Goal: Complete application form

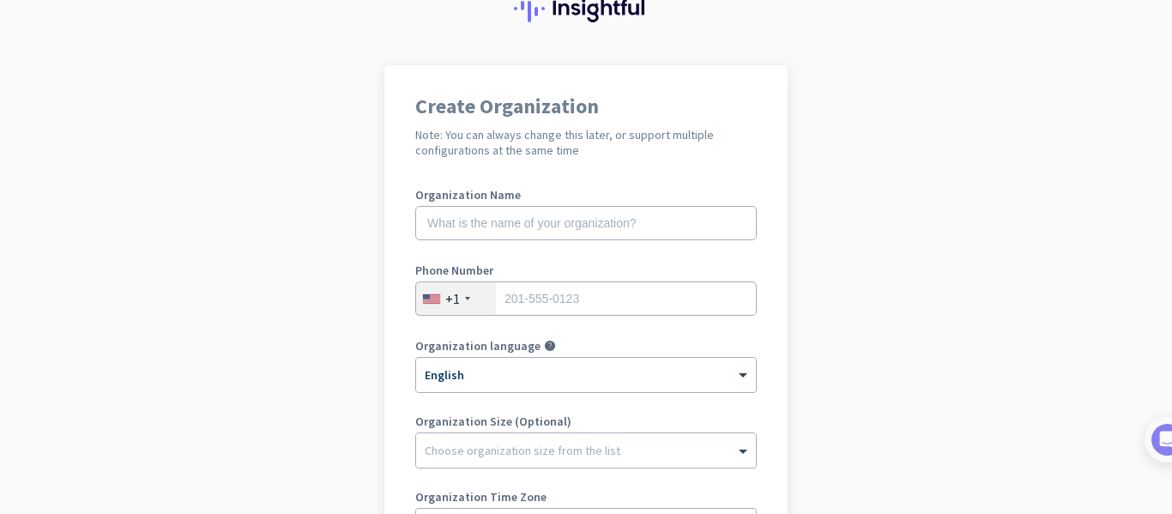
scroll to position [172, 0]
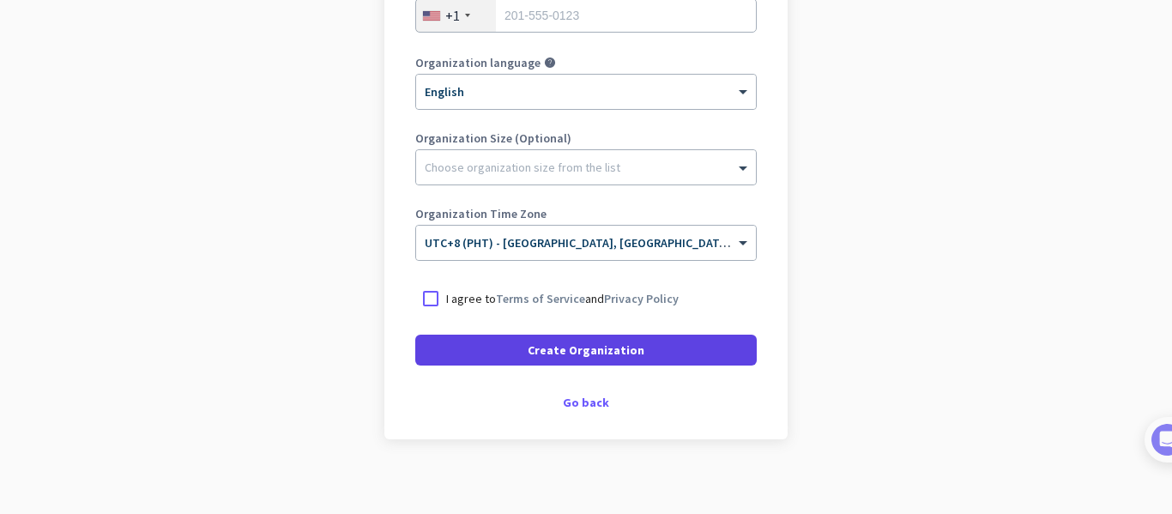
scroll to position [368, 0]
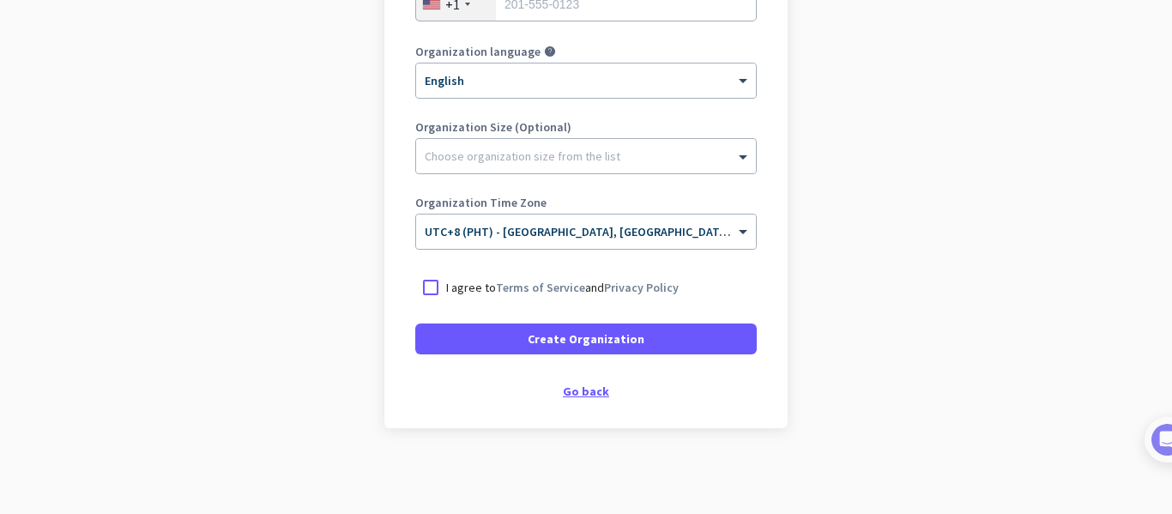
click at [581, 397] on div "Go back" at bounding box center [585, 391] width 341 height 12
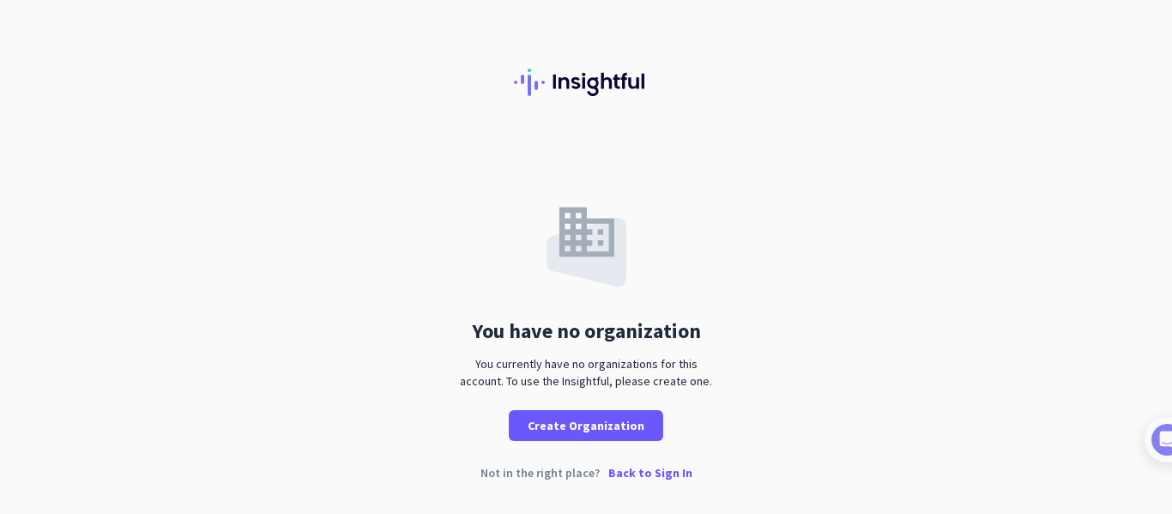
click at [645, 473] on p "Back to Sign In" at bounding box center [650, 473] width 84 height 12
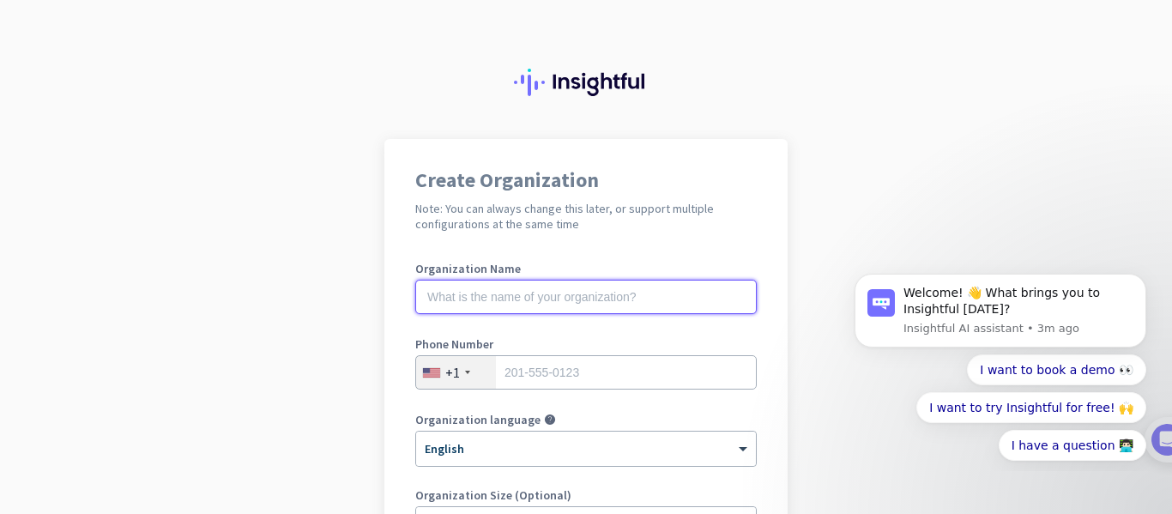
click at [621, 301] on input "text" at bounding box center [585, 297] width 341 height 34
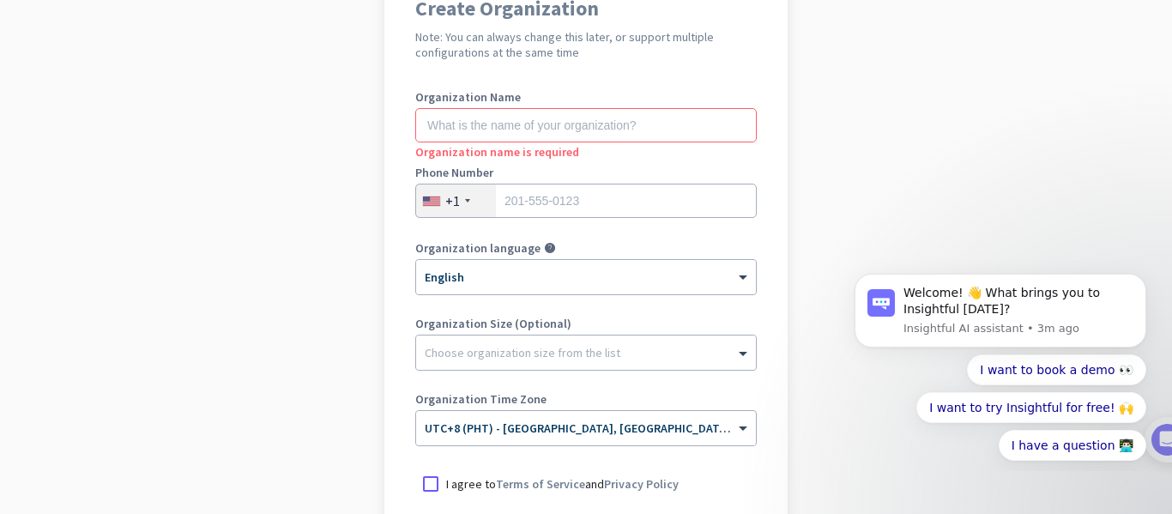
click at [465, 199] on div at bounding box center [467, 200] width 5 height 3
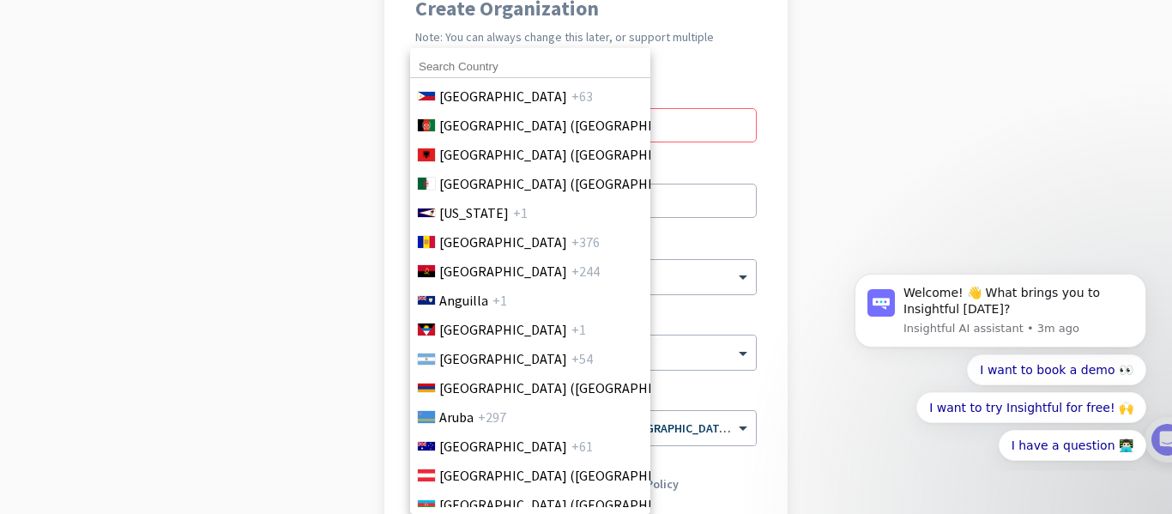
click at [496, 55] on div at bounding box center [530, 66] width 240 height 23
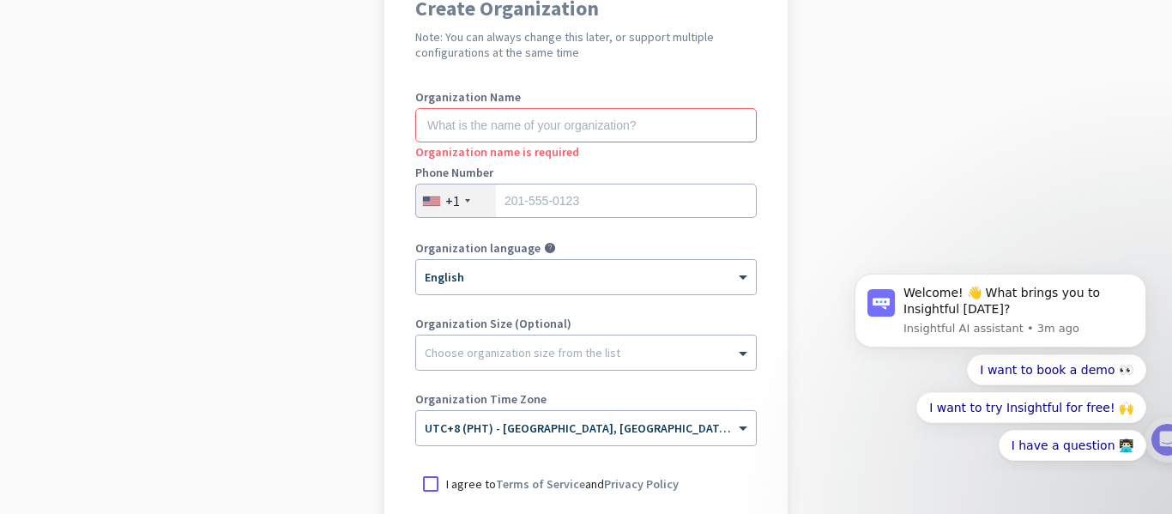
click at [450, 196] on div "+1" at bounding box center [452, 200] width 15 height 17
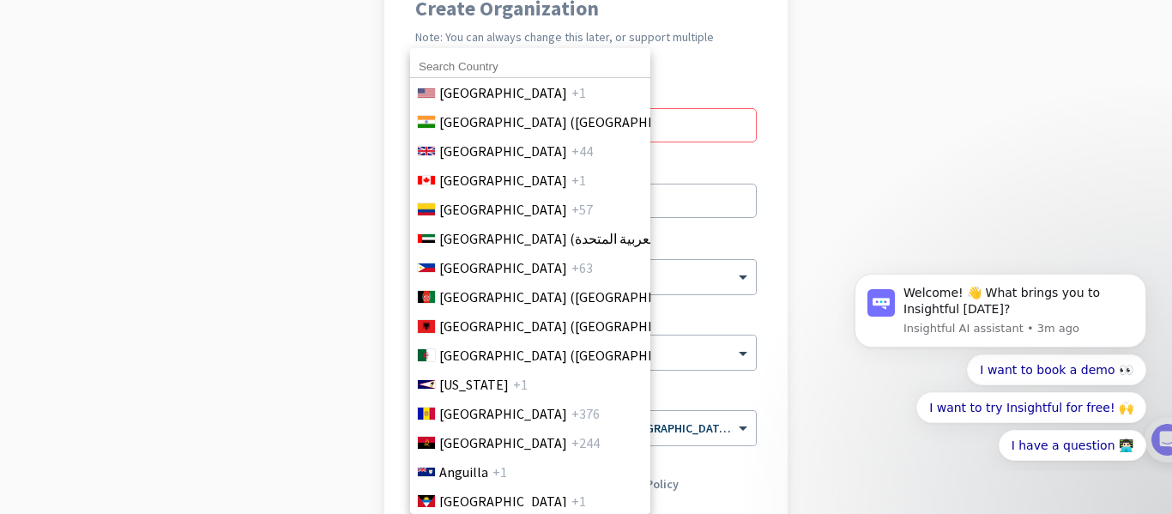
click at [462, 66] on input at bounding box center [530, 67] width 240 height 22
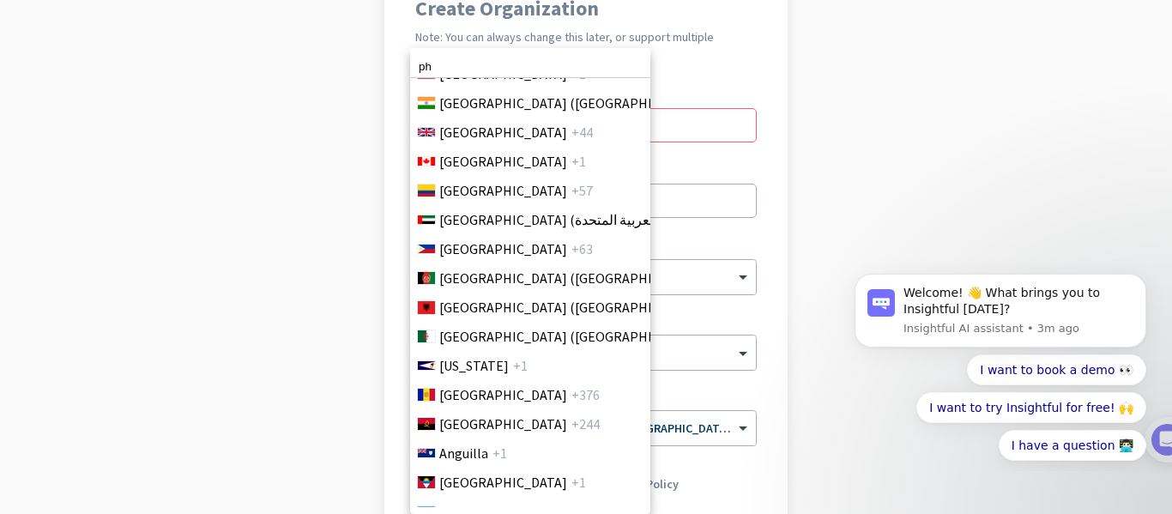
scroll to position [0, 0]
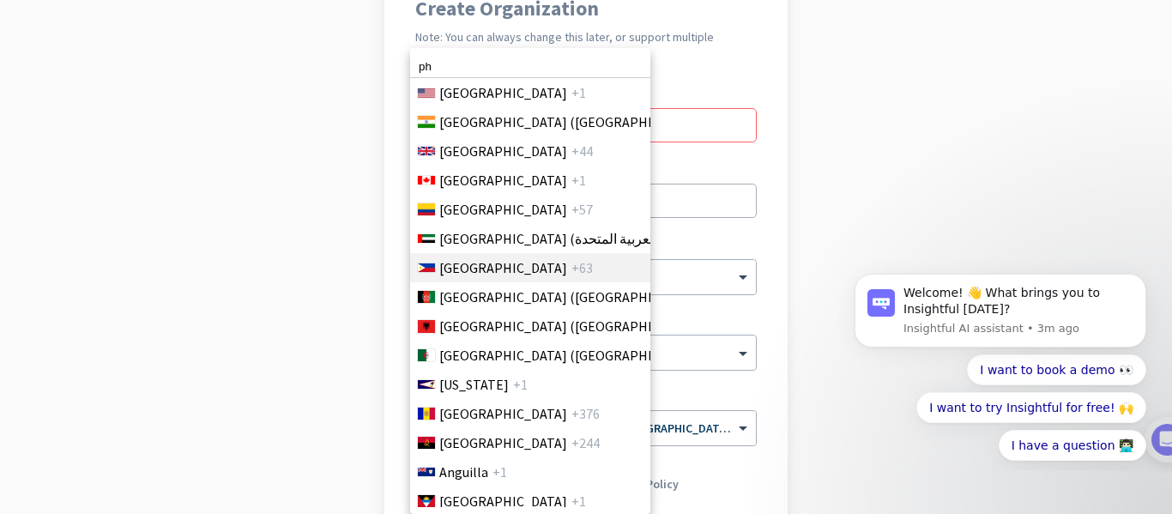
type input "ph"
click at [506, 261] on li "Philippines +63" at bounding box center [529, 267] width 241 height 29
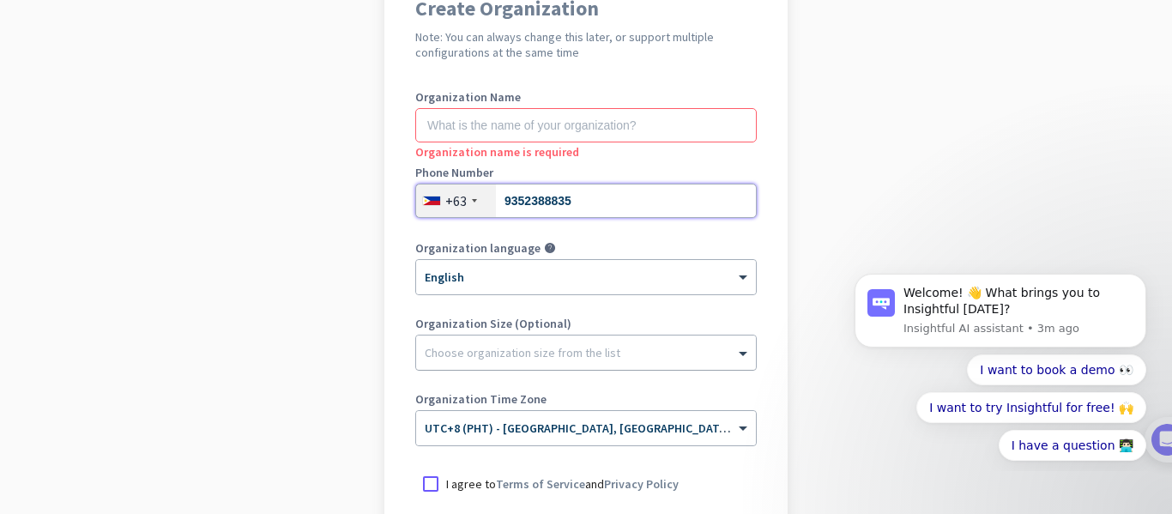
type input "9352388835"
click at [569, 362] on div "Choose organization size from the list" at bounding box center [586, 352] width 340 height 34
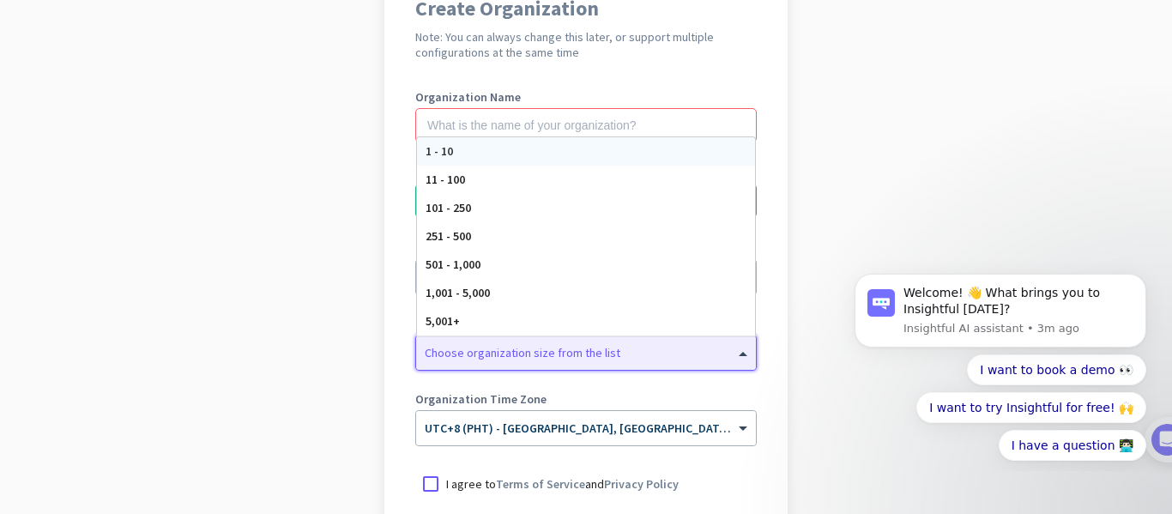
click at [473, 148] on div "1 - 10" at bounding box center [586, 151] width 338 height 28
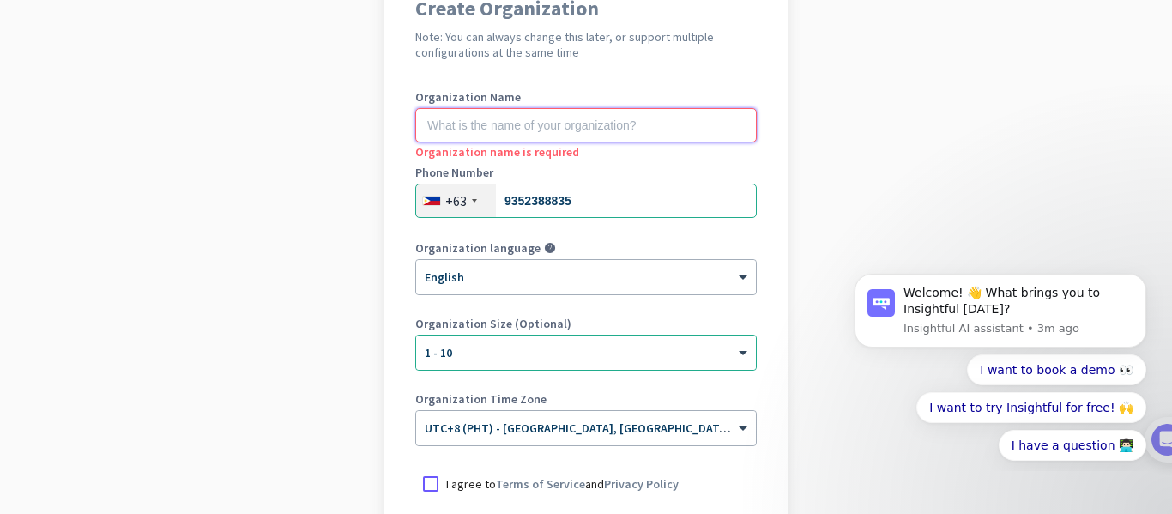
click at [659, 130] on input "text" at bounding box center [585, 125] width 341 height 34
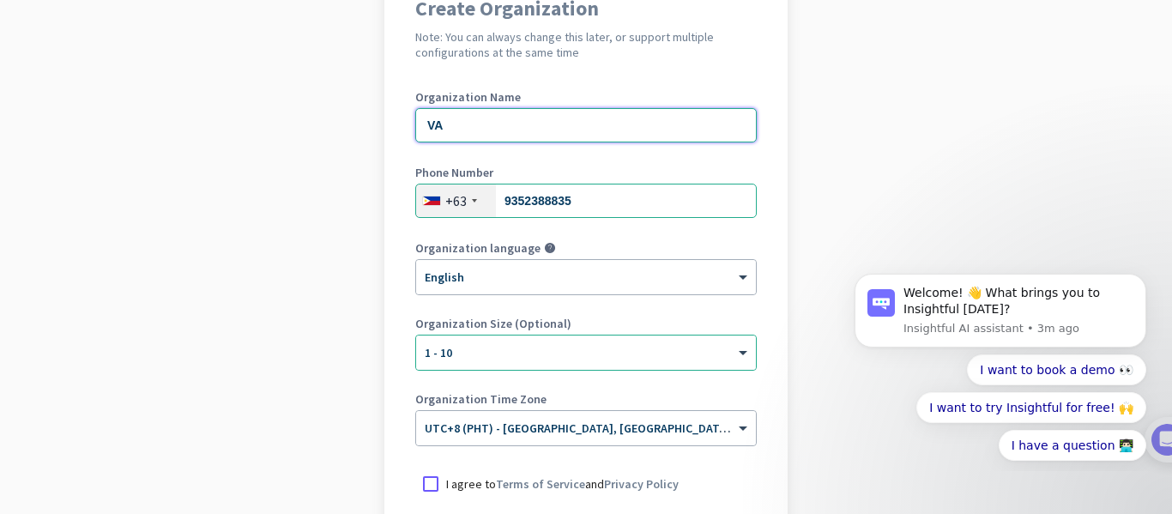
type input "V"
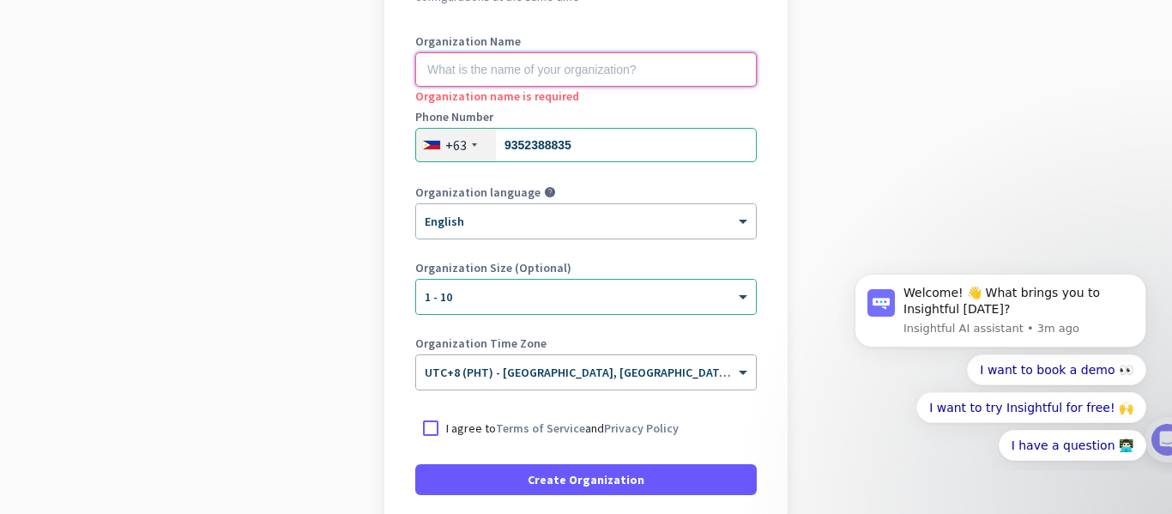
scroll to position [257, 0]
